Goal: Find specific page/section: Find specific page/section

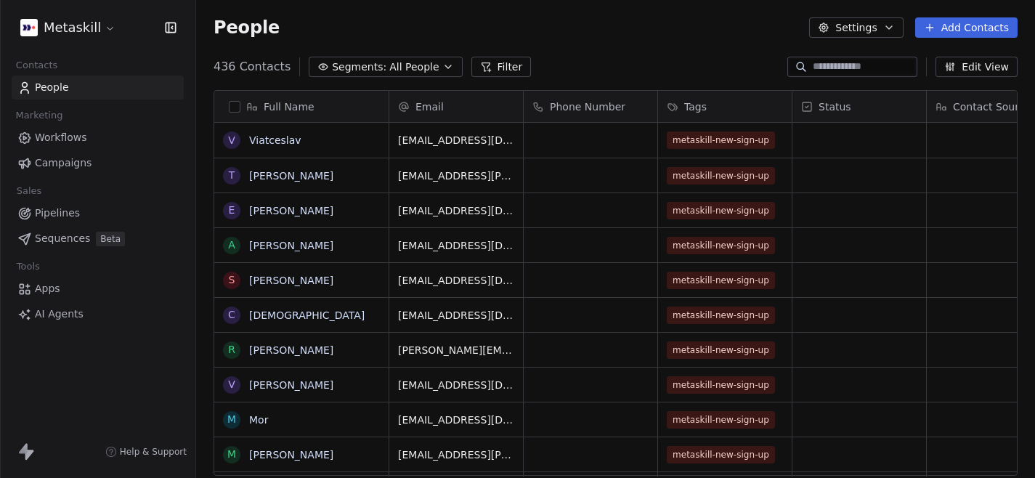
scroll to position [421, 839]
click at [102, 141] on link "Workflows" at bounding box center [98, 138] width 172 height 24
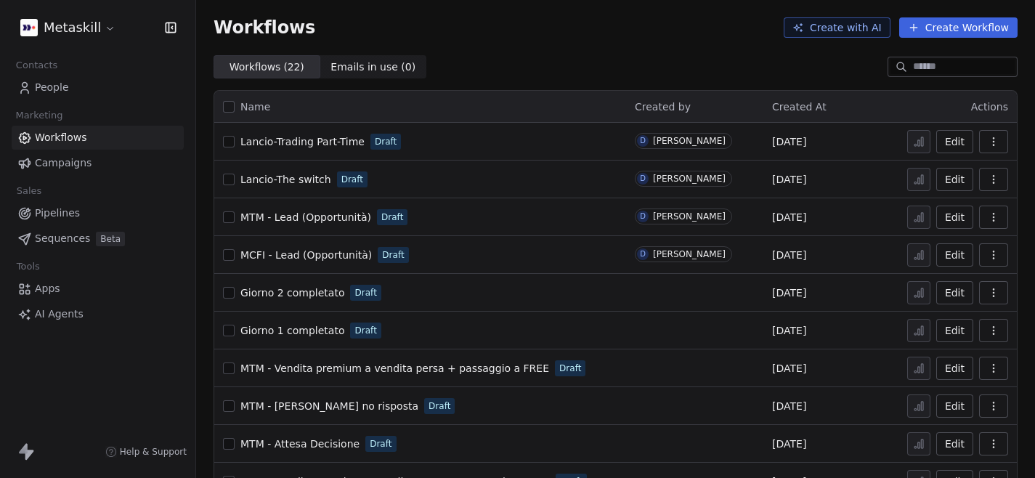
click at [300, 145] on span "Lancio-Trading Part-Time" at bounding box center [302, 142] width 124 height 12
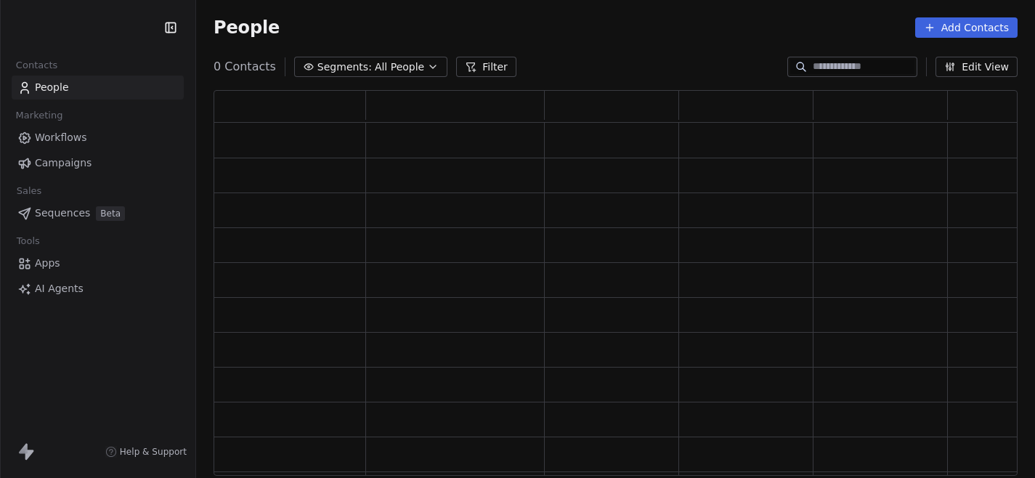
scroll to position [386, 804]
